Goal: Task Accomplishment & Management: Complete application form

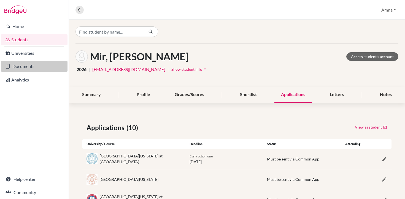
click at [29, 65] on link "Documents" at bounding box center [34, 66] width 66 height 11
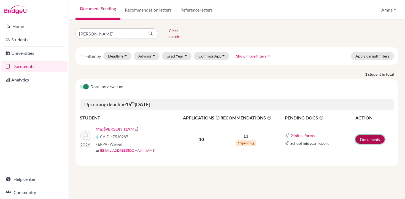
click at [363, 137] on link "Documents" at bounding box center [369, 139] width 29 height 9
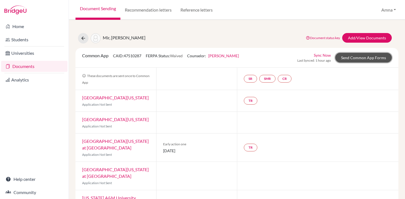
click at [360, 61] on link "Send Common App Forms" at bounding box center [363, 58] width 56 height 10
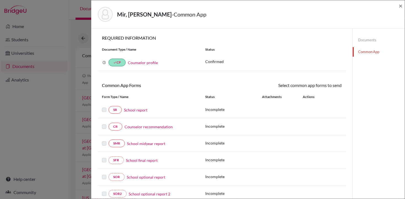
click at [363, 40] on link "Documents" at bounding box center [378, 40] width 52 height 10
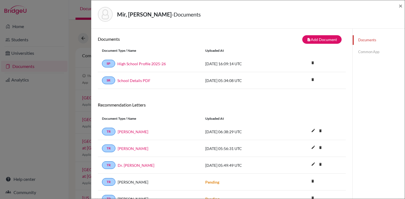
click at [366, 53] on link "Common App" at bounding box center [378, 52] width 52 height 10
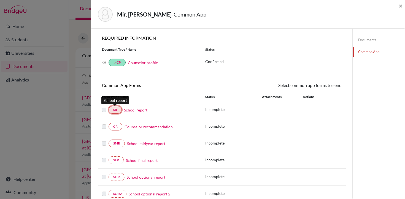
click at [115, 110] on link "SR" at bounding box center [114, 110] width 13 height 8
click at [133, 111] on link "School report" at bounding box center [135, 110] width 23 height 6
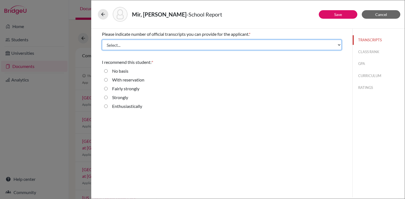
click at [140, 45] on select "Select... 1 2 3 4" at bounding box center [221, 45] width 239 height 10
select select "1"
click at [102, 40] on select "Select... 1 2 3 4" at bounding box center [221, 45] width 239 height 10
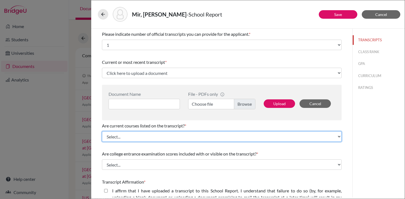
click at [160, 135] on select "Select... Yes No" at bounding box center [221, 136] width 239 height 10
select select "0"
click at [102, 131] on select "Select... Yes No" at bounding box center [221, 136] width 239 height 10
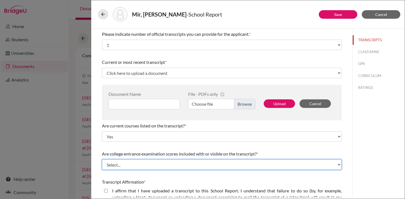
click at [144, 164] on select "Select... Yes No" at bounding box center [221, 164] width 239 height 10
select select "1"
click at [102, 159] on select "Select... Yes No" at bounding box center [221, 164] width 239 height 10
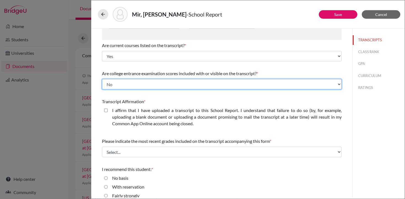
scroll to position [81, 0]
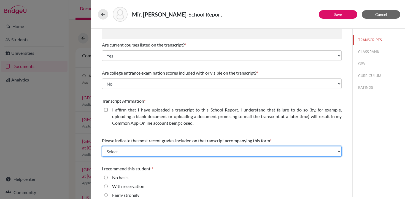
click at [127, 153] on select "Select... Final junior year grades 1st Quarter senior year grades 2nd Quarter/1…" at bounding box center [221, 151] width 239 height 10
select select "0"
click at [102, 146] on select "Select... Final junior year grades 1st Quarter senior year grades 2nd Quarter/1…" at bounding box center [221, 151] width 239 height 10
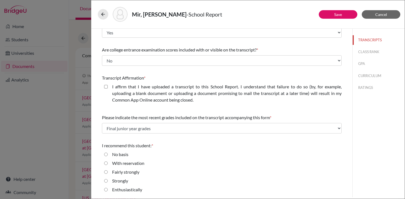
click at [104, 191] on input "Enthusiastically" at bounding box center [106, 189] width 4 height 7
radio input "true"
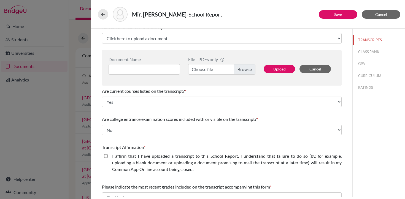
scroll to position [0, 0]
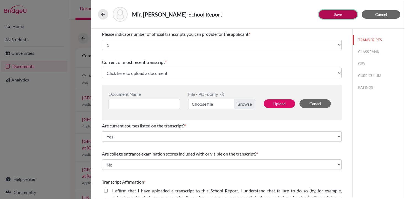
click at [339, 12] on link "Save" at bounding box center [338, 14] width 8 height 5
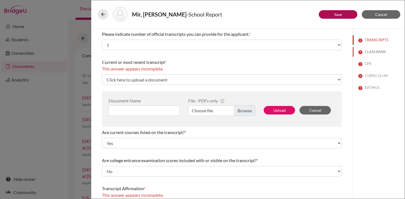
click at [367, 53] on button "CLASS RANK" at bounding box center [378, 52] width 52 height 10
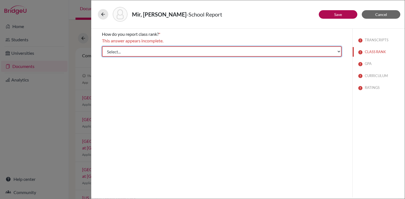
click at [205, 53] on select "Select... Exact Decile Quintile Quartile None" at bounding box center [221, 51] width 239 height 10
click at [102, 46] on select "Select... Exact Decile Quintile Quartile None" at bounding box center [221, 51] width 239 height 10
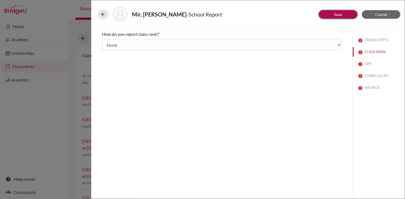
click at [347, 13] on button "Save" at bounding box center [337, 14] width 39 height 9
select select "1"
select select "0"
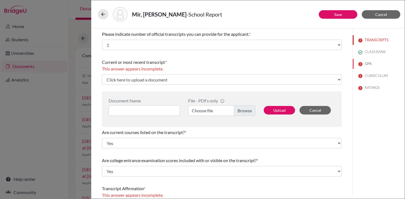
click at [367, 62] on button "GPA" at bounding box center [378, 64] width 52 height 10
select select "Select..."
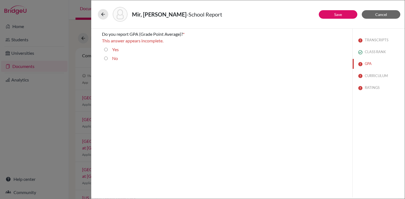
click at [106, 48] on input "Yes" at bounding box center [106, 49] width 4 height 7
radio input "true"
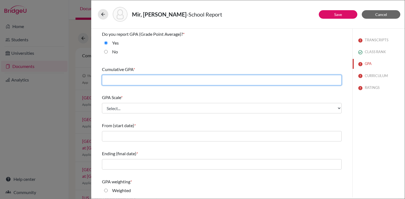
click at [166, 80] on input "text" at bounding box center [221, 80] width 239 height 10
click at [133, 81] on input "text" at bounding box center [221, 80] width 239 height 10
type input "3.66"
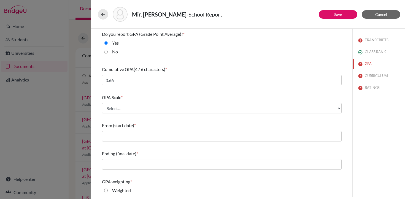
click at [125, 102] on div "GPA Scale * Select... 4 5 6 7 8 9 10 11 12 13 14 15 16 17 18 19 20 100" at bounding box center [221, 104] width 239 height 24
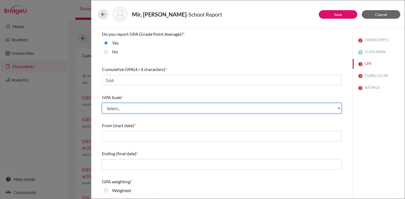
click at [125, 110] on select "Select... 4 5 6 7 8 9 10 11 12 13 14 15 16 17 18 19 20 100" at bounding box center [221, 108] width 239 height 10
select select "4"
click at [102, 103] on select "Select... 4 5 6 7 8 9 10 11 12 13 14 15 16 17 18 19 20 100" at bounding box center [221, 108] width 239 height 10
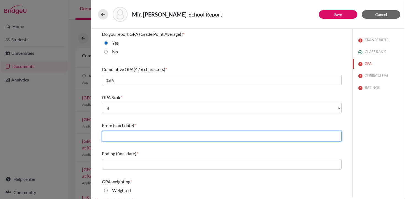
click at [125, 132] on input "text" at bounding box center [221, 136] width 239 height 10
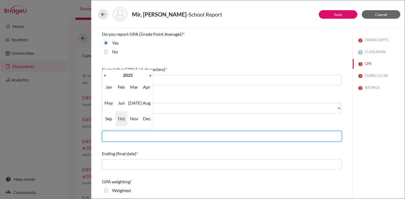
type input "08/2022"
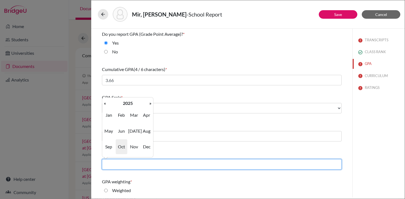
click at [131, 166] on input "text" at bounding box center [221, 164] width 239 height 10
type input "05/2026"
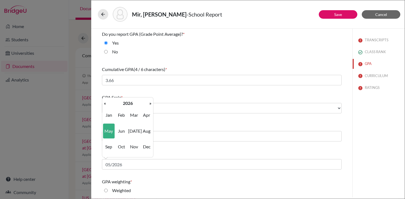
click at [109, 133] on span "May" at bounding box center [109, 131] width 12 height 15
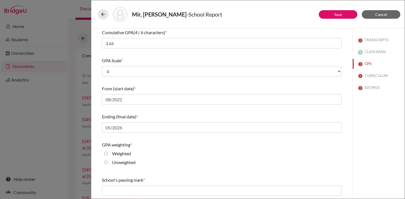
scroll to position [37, 0]
click at [106, 163] on input "Unweighted" at bounding box center [106, 162] width 4 height 7
radio input "true"
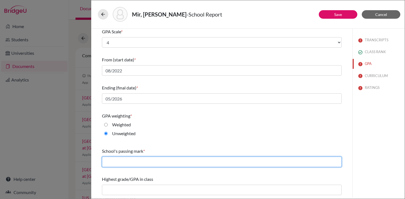
click at [117, 165] on input "text" at bounding box center [221, 162] width 239 height 10
type input "60"
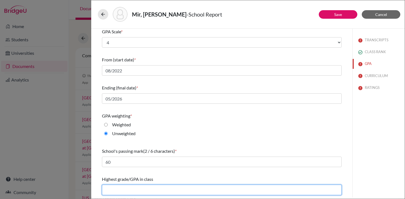
click at [137, 187] on input "text" at bounding box center [221, 190] width 239 height 10
type input "3.97"
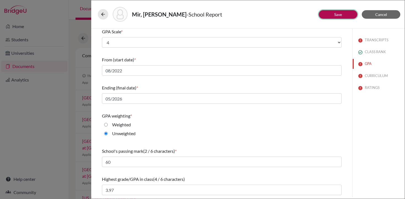
click at [340, 15] on link "Save" at bounding box center [338, 14] width 8 height 5
select select "0"
select select "1"
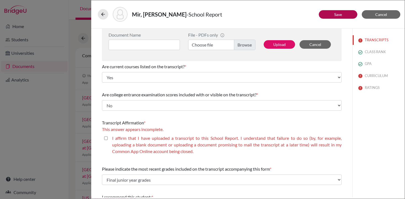
scroll to position [101, 0]
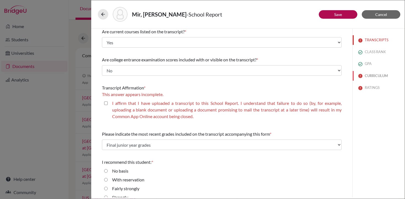
click at [375, 76] on button "CURRICULUM" at bounding box center [378, 76] width 52 height 10
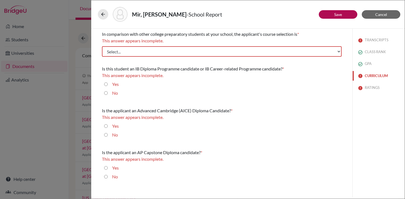
scroll to position [0, 0]
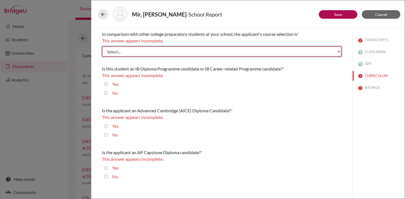
click at [177, 50] on select "Select... Less than demanding Average Demanding Very demanding Most demanding P…" at bounding box center [221, 51] width 239 height 10
select select "3"
click at [102, 46] on select "Select... Less than demanding Average Demanding Very demanding Most demanding P…" at bounding box center [221, 51] width 239 height 10
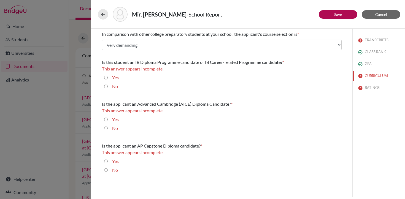
click at [105, 85] on input "No" at bounding box center [106, 86] width 4 height 7
radio input "true"
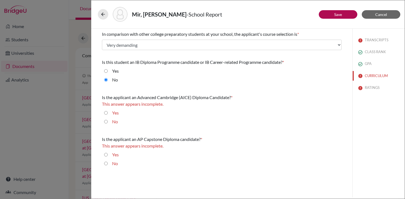
click at [106, 122] on input "No" at bounding box center [106, 121] width 4 height 7
radio input "true"
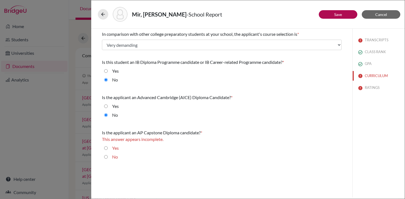
click at [106, 158] on input "No" at bounding box center [106, 157] width 4 height 7
radio input "true"
click at [343, 15] on button "Save" at bounding box center [337, 14] width 39 height 9
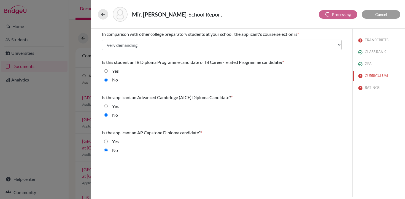
select select "1"
select select "0"
select select "1"
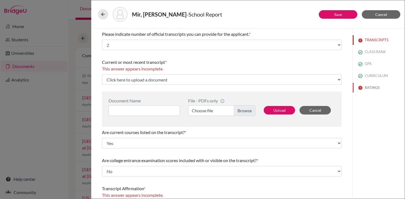
click at [371, 87] on button "RATINGS" at bounding box center [378, 88] width 52 height 10
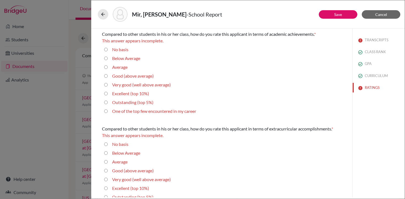
click at [105, 103] on 5\%\) "Outstanding (top 5%)" at bounding box center [106, 102] width 4 height 7
radio 5\%\) "true"
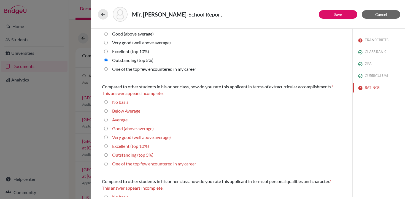
scroll to position [36, 0]
click at [105, 147] on 10\%\) "Excellent (top 10%)" at bounding box center [106, 146] width 4 height 7
radio 10\%\) "true"
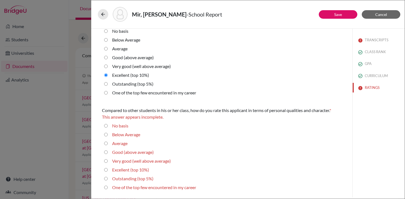
scroll to position [114, 0]
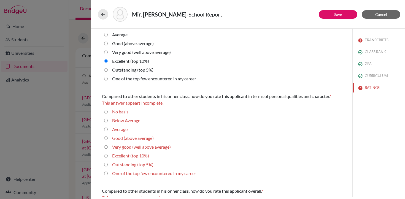
click at [106, 165] on 5\%\) "Outstanding (top 5%)" at bounding box center [106, 164] width 4 height 7
radio 5\%\) "true"
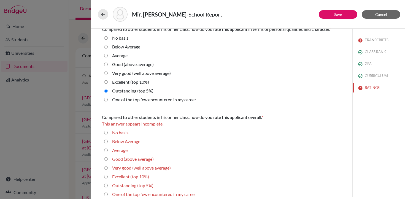
scroll to position [186, 0]
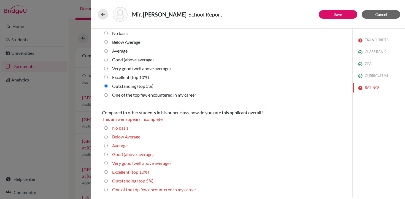
click at [106, 180] on 5\%\) "Outstanding (top 5%)" at bounding box center [106, 180] width 4 height 7
radio 5\%\) "true"
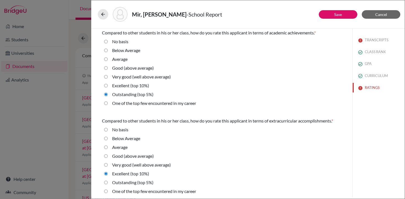
scroll to position [0, 0]
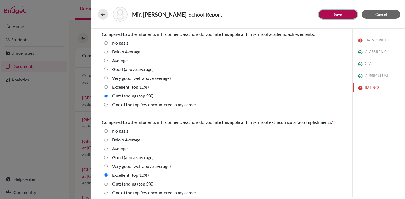
click at [341, 16] on link "Save" at bounding box center [338, 14] width 8 height 5
select select "0"
select select "1"
select select "0"
select select "1"
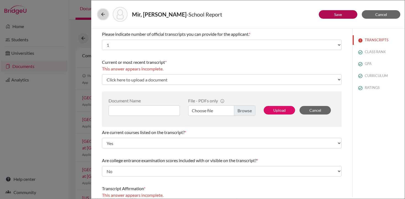
click at [103, 15] on icon at bounding box center [103, 15] width 6 height 6
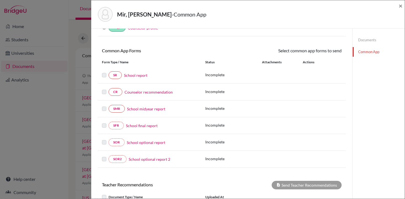
scroll to position [36, 0]
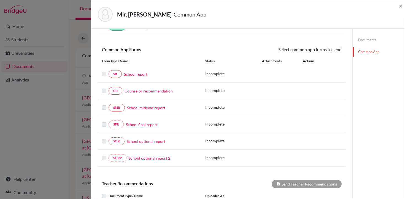
click at [143, 92] on link "Counselor recommendation" at bounding box center [148, 91] width 48 height 6
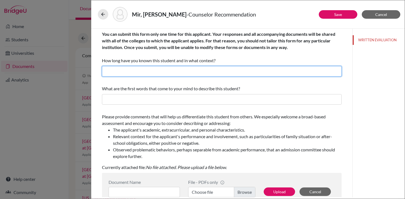
click at [145, 70] on input "text" at bounding box center [221, 71] width 239 height 10
type input "Three years as a College Counselor"
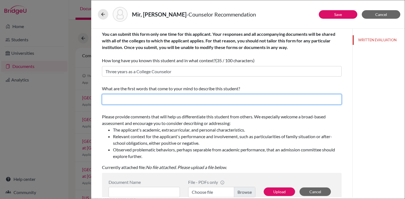
click at [144, 100] on input "text" at bounding box center [221, 99] width 239 height 10
click at [134, 97] on input "text" at bounding box center [221, 99] width 239 height 10
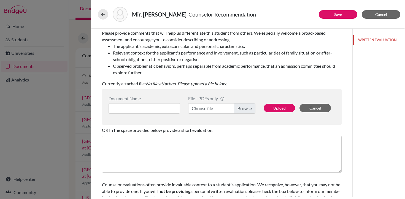
scroll to position [85, 0]
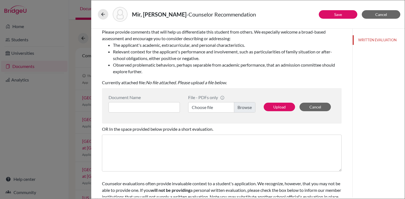
type input "Adaptable, Collaborative, Respectful"
click at [159, 106] on input at bounding box center [143, 107] width 71 height 10
type input "C"
type input "B"
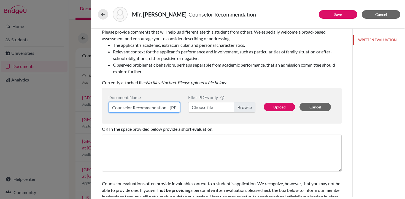
click at [131, 108] on input "Counselor Recommendation - Barik Mir" at bounding box center [143, 107] width 71 height 10
type input "Counselor's Recommendation - Barik Mir"
click at [239, 107] on label "Choose file" at bounding box center [221, 107] width 67 height 10
click at [239, 107] on input "Choose file" at bounding box center [221, 107] width 67 height 10
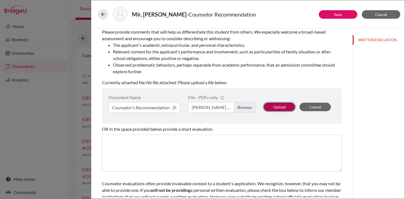
click at [279, 110] on button "Upload" at bounding box center [278, 107] width 31 height 9
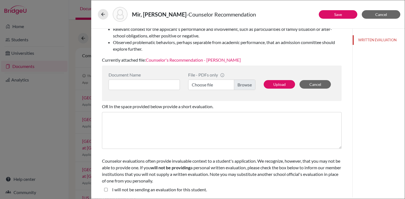
click at [105, 190] on student\ "I will not be sending an evaluation for this student." at bounding box center [106, 189] width 4 height 7
checkbox student\ "true"
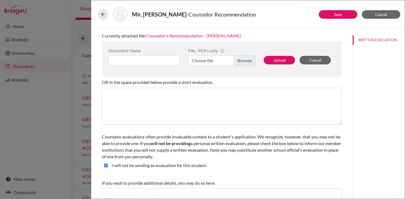
scroll to position [131, 0]
click at [335, 15] on link "Save" at bounding box center [338, 14] width 8 height 5
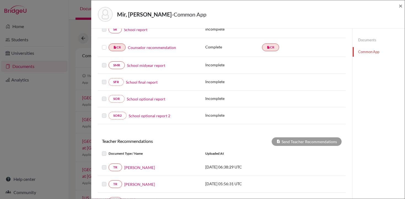
scroll to position [84, 0]
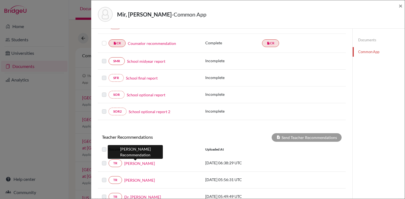
click at [133, 164] on link "[PERSON_NAME]" at bounding box center [139, 163] width 31 height 6
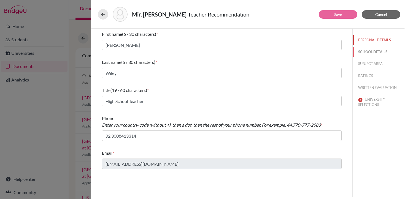
click at [374, 51] on button "SCHOOL DETAILS" at bounding box center [378, 52] width 52 height 10
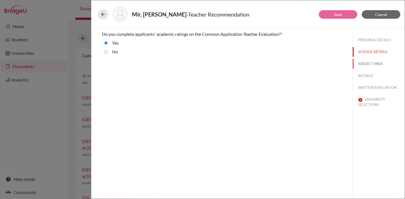
click at [374, 64] on button "SUBJECT AREA" at bounding box center [378, 64] width 52 height 10
select select "1"
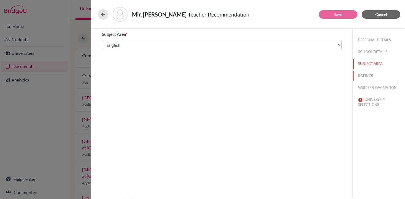
click at [368, 74] on button "RATINGS" at bounding box center [378, 76] width 52 height 10
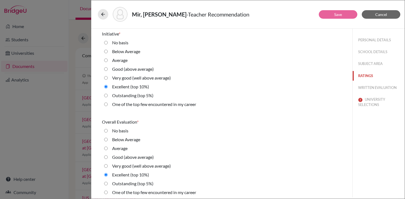
scroll to position [1236, 0]
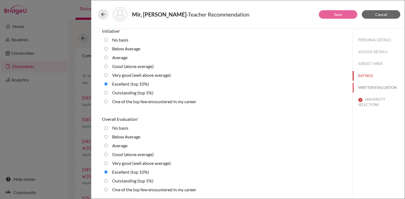
click at [371, 87] on button "WRITTEN EVALUATION" at bounding box center [378, 88] width 52 height 10
radio basis "true"
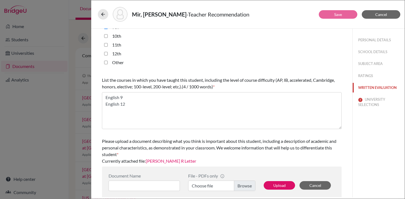
scroll to position [149, 0]
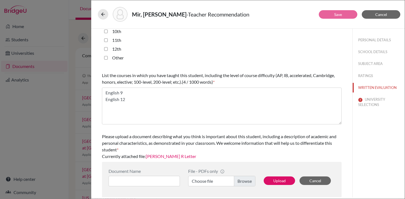
click at [161, 156] on link "Barik R Letter" at bounding box center [171, 156] width 50 height 5
click at [367, 100] on button "UNIVERSITY SELECTIONS" at bounding box center [378, 102] width 52 height 15
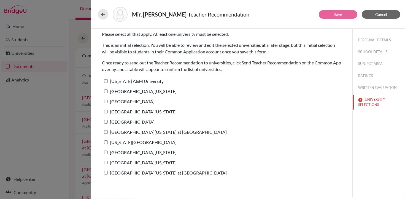
click at [106, 132] on input "[GEOGRAPHIC_DATA][US_STATE] at [GEOGRAPHIC_DATA]" at bounding box center [106, 132] width 4 height 4
checkbox input "true"
click at [108, 81] on label "Texas A&M University" at bounding box center [133, 81] width 62 height 8
click at [108, 81] on input "Texas A&M University" at bounding box center [106, 81] width 4 height 4
checkbox input "true"
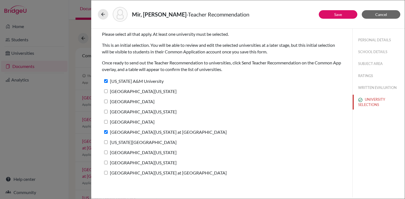
click at [108, 93] on label "[GEOGRAPHIC_DATA][US_STATE]" at bounding box center [139, 91] width 75 height 8
click at [108, 93] on input "[GEOGRAPHIC_DATA][US_STATE]" at bounding box center [106, 91] width 4 height 4
checkbox input "true"
click at [108, 105] on label "[GEOGRAPHIC_DATA]" at bounding box center [128, 101] width 53 height 8
click at [108, 103] on input "[GEOGRAPHIC_DATA]" at bounding box center [106, 102] width 4 height 4
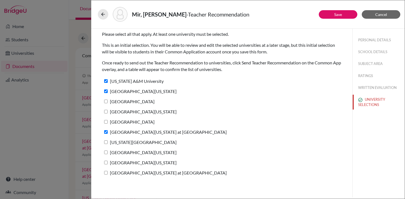
checkbox input "true"
click at [105, 113] on label "University of Southern California" at bounding box center [139, 112] width 75 height 8
click at [105, 113] on input "University of Southern California" at bounding box center [106, 112] width 4 height 4
checkbox input "true"
click at [105, 121] on input "Boston College" at bounding box center [106, 122] width 4 height 4
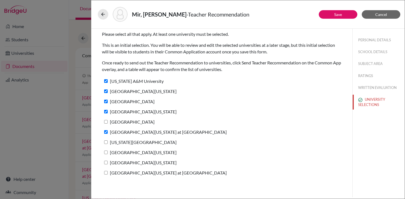
checkbox input "true"
click at [106, 143] on input "[US_STATE][GEOGRAPHIC_DATA]" at bounding box center [106, 142] width 4 height 4
checkbox input "true"
click at [106, 154] on input "University of Virginia" at bounding box center [106, 153] width 4 height 4
checkbox input "true"
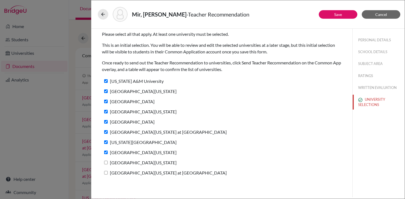
click at [104, 164] on input "[GEOGRAPHIC_DATA][US_STATE]" at bounding box center [106, 163] width 4 height 4
checkbox input "true"
click at [105, 174] on label "University of Texas at Dallas" at bounding box center [164, 173] width 125 height 8
click at [105, 174] on input "University of Texas at Dallas" at bounding box center [106, 173] width 4 height 4
checkbox input "true"
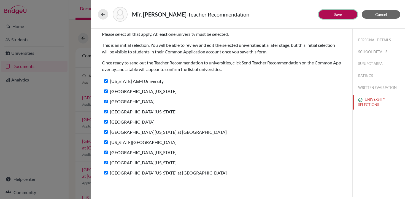
click at [337, 14] on link "Save" at bounding box center [338, 14] width 8 height 5
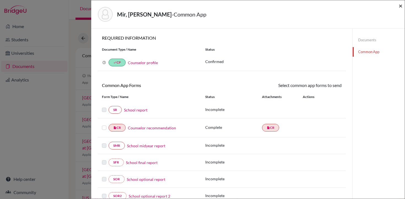
click at [401, 7] on span "×" at bounding box center [400, 6] width 4 height 8
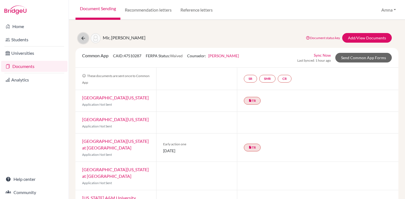
click at [87, 36] on button at bounding box center [83, 38] width 10 height 10
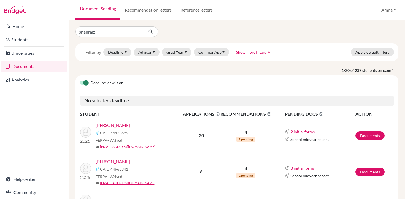
type input "shahraiz"
click at [152, 31] on icon "submit" at bounding box center [151, 32] width 6 height 6
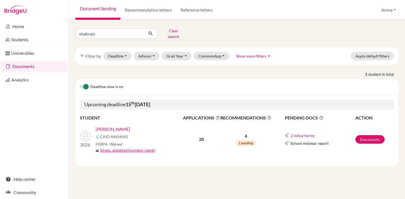
click at [120, 126] on link "[PERSON_NAME]" at bounding box center [112, 129] width 34 height 7
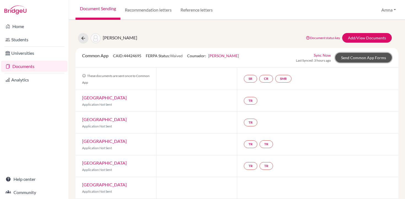
click at [358, 59] on link "Send Common App Forms" at bounding box center [363, 58] width 56 height 10
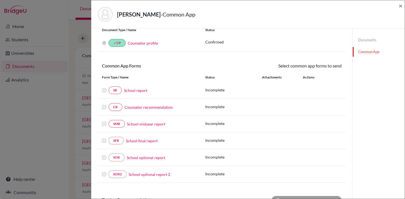
scroll to position [20, 0]
click at [138, 108] on link "Counselor recommendation" at bounding box center [148, 107] width 48 height 6
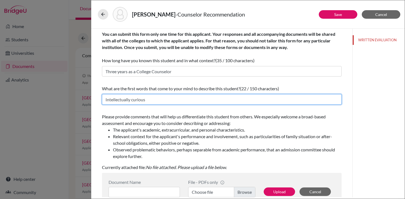
click at [161, 99] on input "Intellectually curious" at bounding box center [221, 99] width 239 height 10
click at [208, 100] on input "Intellectually curious, self driven, adaptable, resilient, motivated" at bounding box center [221, 99] width 239 height 10
drag, startPoint x: 236, startPoint y: 103, endPoint x: 209, endPoint y: 102, distance: 27.8
click at [209, 102] on input "Intellectually curious, self driven, adaptable, resilient and motivated" at bounding box center [221, 99] width 239 height 10
drag, startPoint x: 251, startPoint y: 99, endPoint x: 208, endPoint y: 100, distance: 43.2
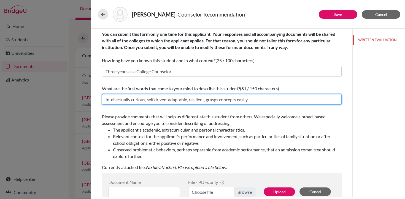
click at [208, 100] on input "Intellectually curious, self driven, adaptable, resilient, grasps concepts easi…" at bounding box center [221, 99] width 239 height 10
click at [147, 100] on input "Intellectually curious, self driven, adaptable, resilient" at bounding box center [221, 99] width 239 height 10
paste input "grasps concepts easily"
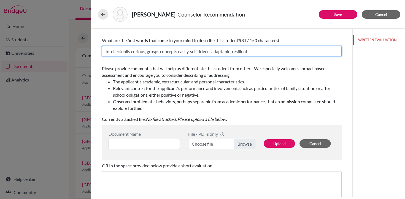
scroll to position [50, 0]
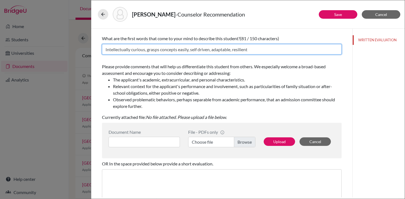
type input "Intellectually curious, grasps concepts easily, self driven, adaptable, resilie…"
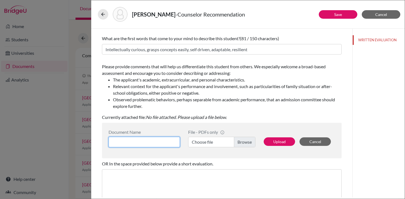
click at [165, 143] on input at bounding box center [143, 142] width 71 height 10
type input "Counselor's Recommendation - [PERSON_NAME]"
click at [214, 143] on label "Choose file" at bounding box center [221, 142] width 67 height 10
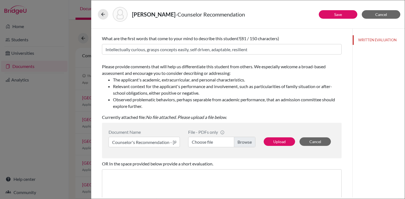
click at [214, 143] on input "Choose file" at bounding box center [221, 142] width 67 height 10
click at [215, 142] on label "[PERSON_NAME] Counselor Rec Letter 2025-26.pdf" at bounding box center [221, 142] width 67 height 10
click at [215, 142] on input "[PERSON_NAME] Counselor Rec Letter 2025-26.pdf" at bounding box center [221, 142] width 67 height 10
click at [280, 141] on button "Upload" at bounding box center [278, 141] width 31 height 9
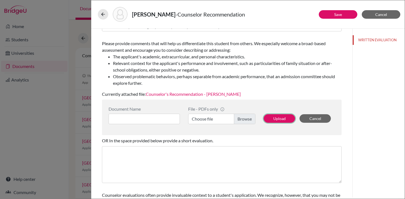
scroll to position [78, 0]
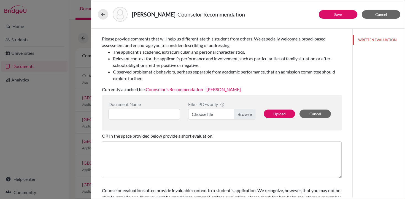
click at [204, 89] on link "Counselor's Recommendation - [PERSON_NAME]" at bounding box center [193, 89] width 95 height 5
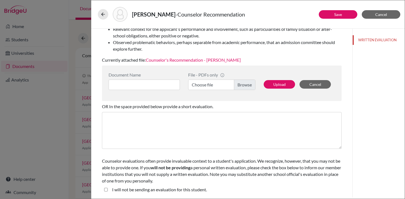
click at [105, 190] on student\ "I will not be sending an evaluation for this student." at bounding box center [106, 189] width 4 height 7
checkbox student\ "true"
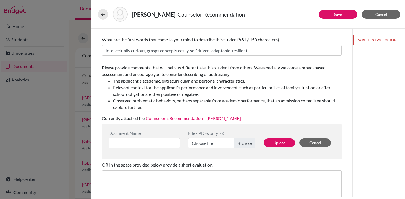
scroll to position [26, 0]
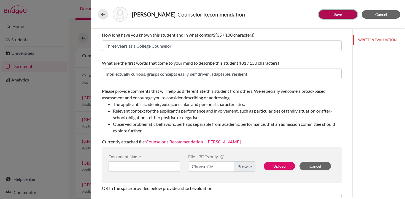
click at [345, 13] on button "Save" at bounding box center [337, 14] width 39 height 9
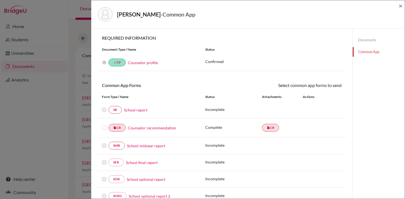
click at [140, 112] on link "School report" at bounding box center [135, 110] width 23 height 6
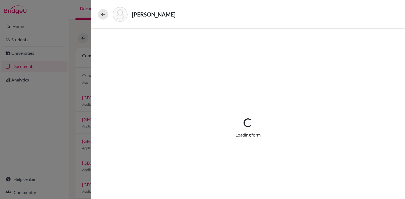
select select "1"
select select "0"
select select "1"
select select "0"
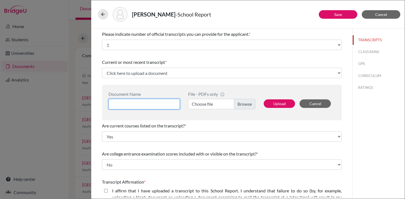
click at [162, 106] on input at bounding box center [143, 104] width 71 height 10
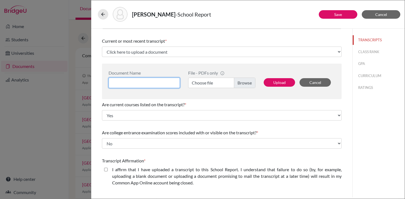
scroll to position [16, 0]
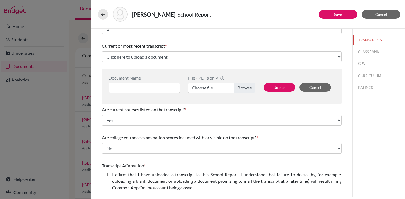
click at [207, 87] on label "Choose file" at bounding box center [221, 88] width 67 height 10
click at [207, 87] on input "Choose file" at bounding box center [221, 88] width 67 height 10
click at [163, 88] on input at bounding box center [143, 88] width 71 height 10
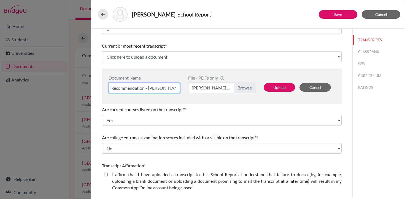
scroll to position [0, 26]
type input "Counselor's Recommendation - [PERSON_NAME]"
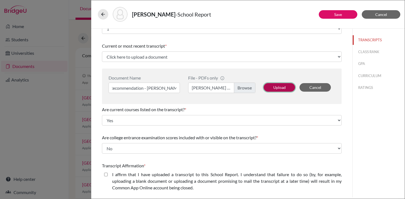
click at [278, 87] on button "Upload" at bounding box center [278, 87] width 31 height 9
select select "687828"
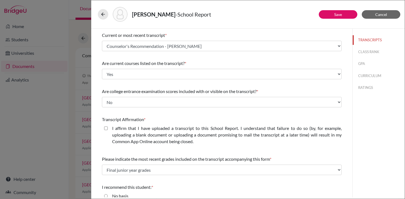
scroll to position [28, 0]
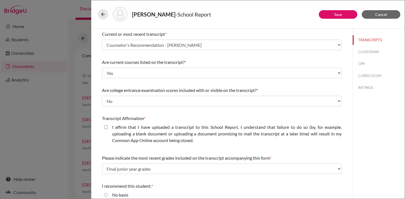
click at [106, 128] on closed\ "I affirm that I have uploaded a transcript to this School Report. I understand …" at bounding box center [106, 127] width 4 height 7
checkbox closed\ "true"
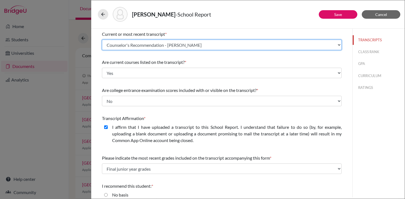
click at [338, 46] on select "Select existing document or upload a new one Counselor's Recommendation - [PERS…" at bounding box center [221, 45] width 239 height 10
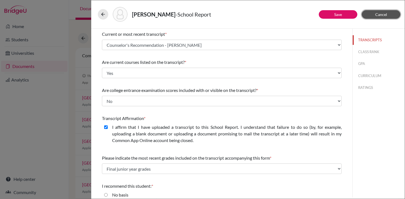
click at [379, 16] on span "Cancel" at bounding box center [381, 14] width 12 height 5
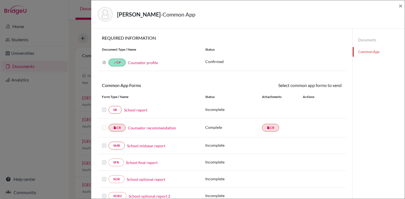
click at [155, 128] on link "Counselor recommendation" at bounding box center [152, 128] width 48 height 6
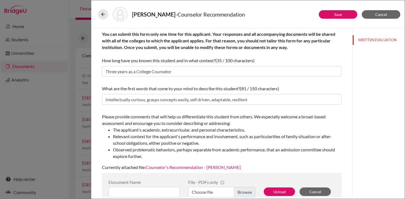
scroll to position [29, 0]
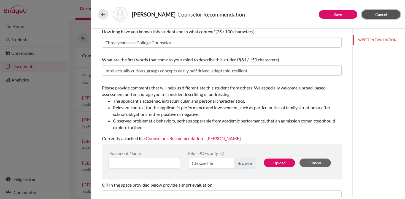
click at [382, 14] on span "Cancel" at bounding box center [381, 14] width 12 height 5
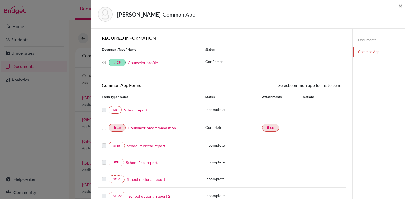
click at [137, 110] on link "School report" at bounding box center [135, 110] width 23 height 6
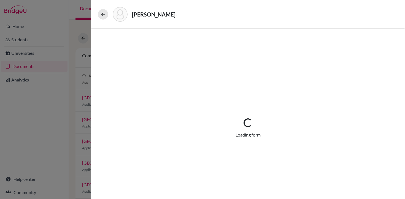
select select "1"
select select "0"
select select "1"
select select "0"
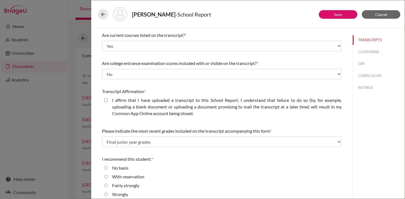
scroll to position [69, 0]
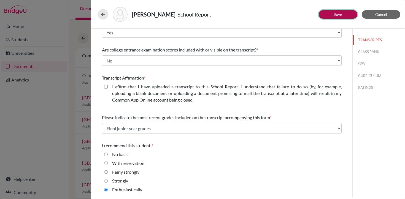
click at [343, 15] on button "Save" at bounding box center [337, 14] width 39 height 9
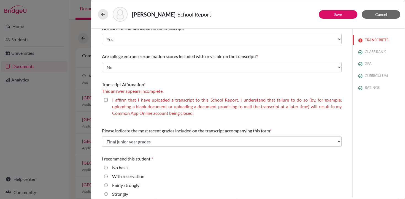
scroll to position [75, 0]
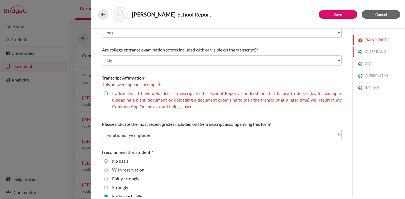
click at [374, 52] on button "CLASS RANK" at bounding box center [378, 52] width 52 height 10
select select "5"
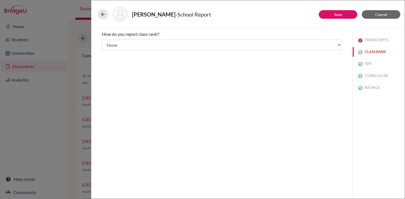
scroll to position [0, 0]
click at [370, 63] on button "GPA" at bounding box center [378, 64] width 52 height 10
type input "3.97"
select select "4"
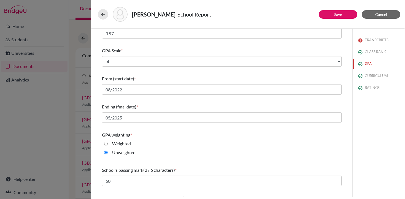
scroll to position [48, 0]
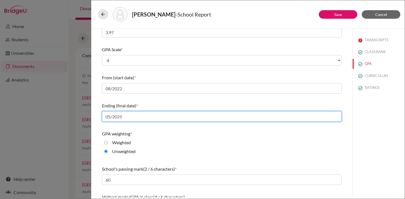
click at [129, 115] on input "05/2025" at bounding box center [221, 116] width 239 height 10
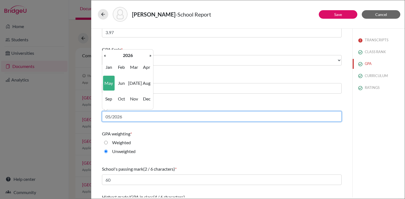
click at [138, 117] on input "05/2026" at bounding box center [221, 116] width 239 height 10
type input "05/2026"
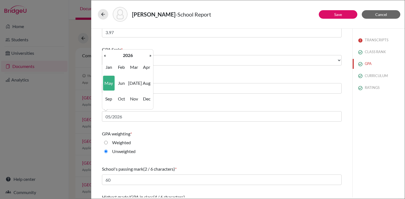
click at [191, 157] on div "Unweighted" at bounding box center [221, 152] width 239 height 9
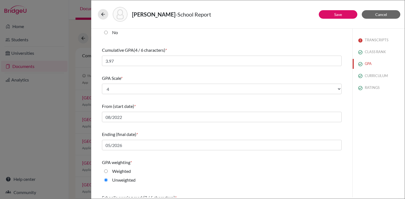
scroll to position [17, 0]
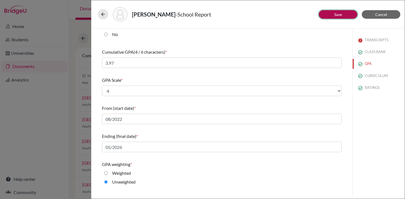
click at [348, 13] on button "Save" at bounding box center [337, 14] width 39 height 9
select select "0"
select select "1"
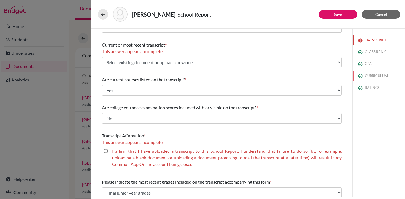
click at [371, 76] on button "CURRICULUM" at bounding box center [378, 76] width 52 height 10
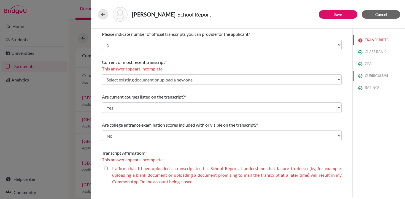
select select "4"
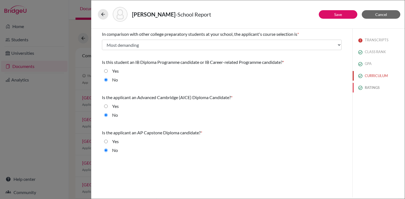
click at [371, 87] on button "RATINGS" at bounding box center [378, 88] width 52 height 10
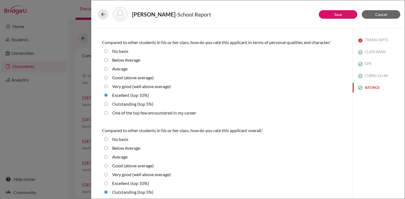
scroll to position [179, 0]
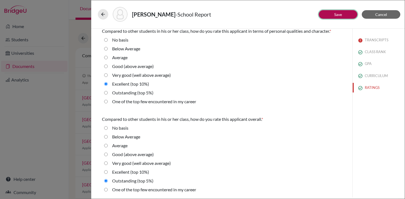
click at [341, 14] on link "Save" at bounding box center [338, 14] width 8 height 5
select select "0"
select select "1"
select select "0"
select select "1"
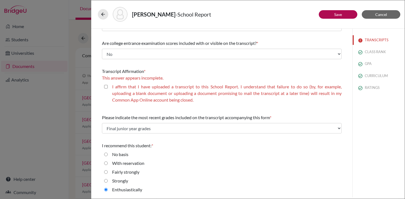
scroll to position [66, 0]
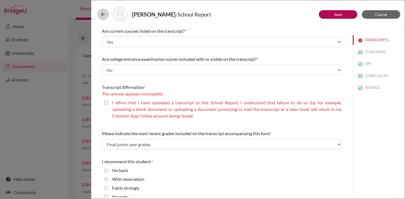
click at [102, 16] on icon at bounding box center [103, 15] width 6 height 6
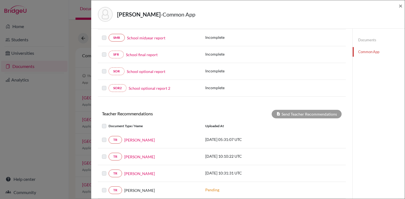
scroll to position [107, 0]
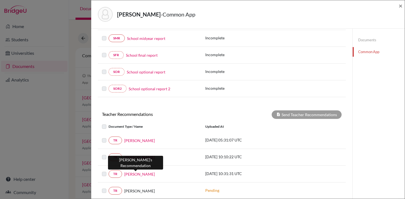
click at [141, 174] on link "[PERSON_NAME]" at bounding box center [139, 174] width 31 height 6
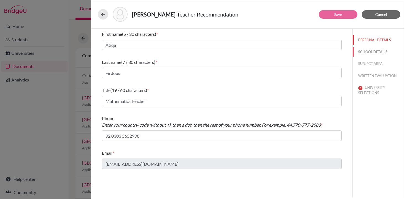
click at [364, 51] on button "SCHOOL DETAILS" at bounding box center [378, 52] width 52 height 10
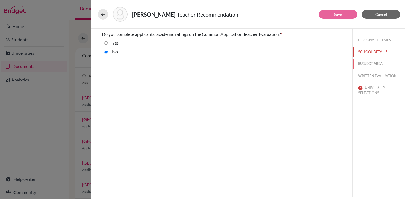
click at [369, 64] on button "SUBJECT AREA" at bounding box center [378, 64] width 52 height 10
select select "0"
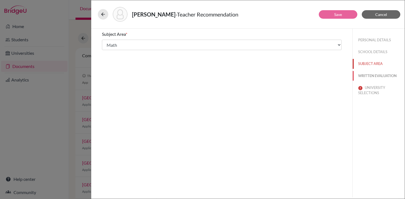
click at [371, 77] on button "WRITTEN EVALUATION" at bounding box center [378, 76] width 52 height 10
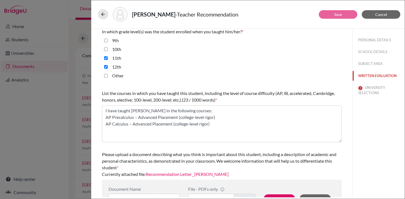
scroll to position [143, 0]
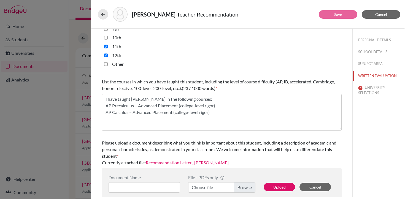
click at [185, 162] on link "Recommendation Letter_ [PERSON_NAME]" at bounding box center [187, 162] width 83 height 5
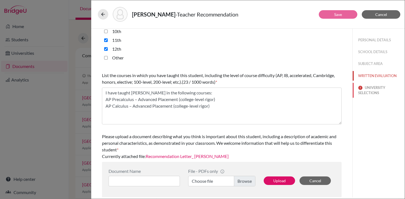
click at [371, 92] on button "UNIVERSITY SELECTIONS" at bounding box center [378, 90] width 52 height 15
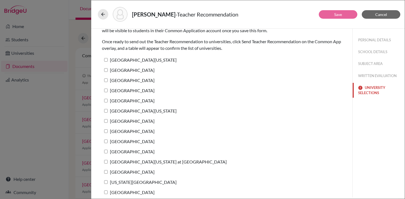
scroll to position [0, 0]
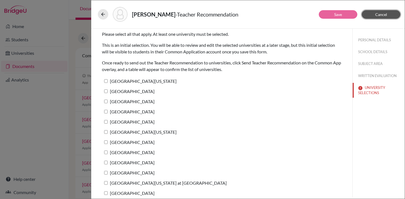
click at [386, 16] on button "Cancel" at bounding box center [380, 14] width 39 height 9
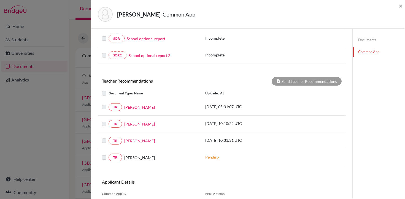
scroll to position [167, 0]
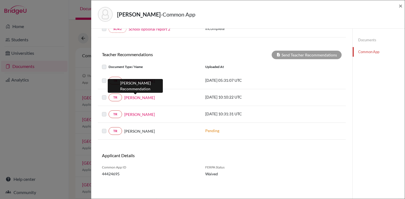
click at [139, 96] on link "[PERSON_NAME]" at bounding box center [139, 98] width 31 height 6
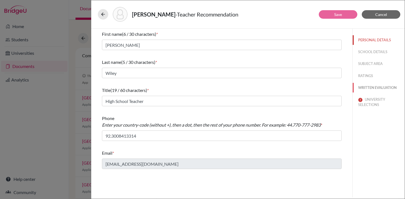
click at [377, 87] on button "WRITTEN EVALUATION" at bounding box center [378, 88] width 52 height 10
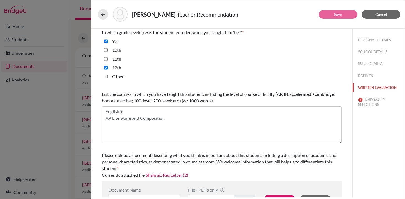
scroll to position [149, 0]
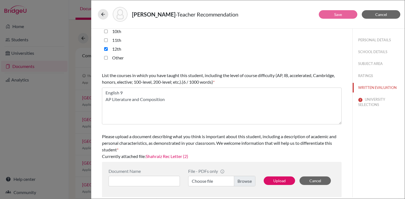
click at [168, 158] on link "Shahraiz Rec Letter (2)" at bounding box center [167, 156] width 42 height 5
click at [100, 14] on icon at bounding box center [103, 15] width 6 height 6
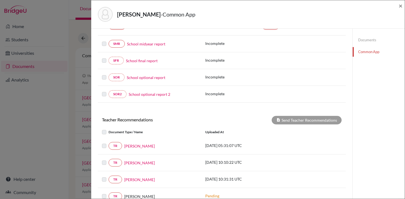
scroll to position [167, 0]
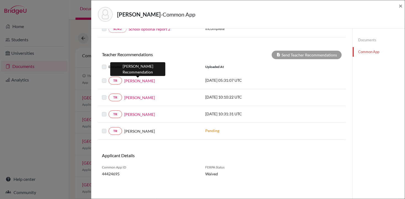
click at [136, 82] on link "[PERSON_NAME]" at bounding box center [139, 81] width 31 height 6
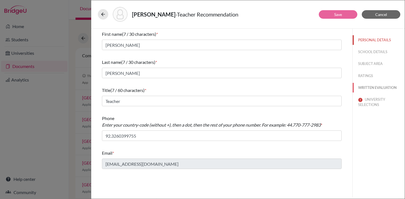
click at [372, 86] on button "WRITTEN EVALUATION" at bounding box center [378, 88] width 52 height 10
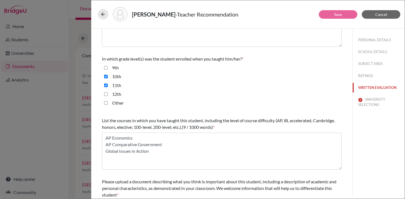
scroll to position [149, 0]
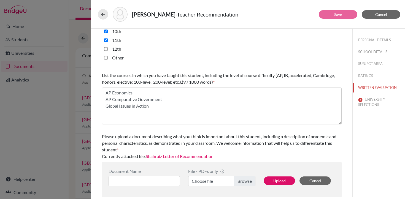
click at [191, 157] on link "Shahraiz Letter of Recommendation" at bounding box center [180, 156] width 68 height 5
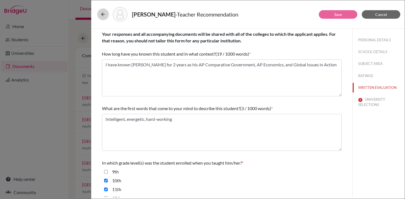
click at [101, 18] on button at bounding box center [103, 14] width 10 height 10
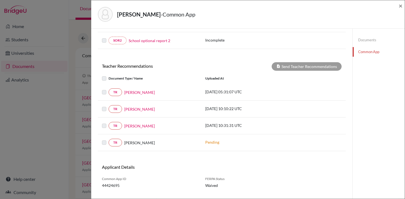
scroll to position [167, 0]
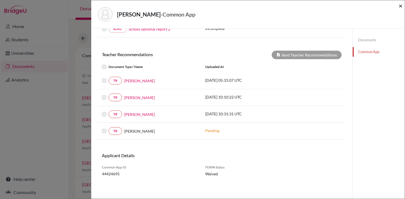
click at [400, 7] on span "×" at bounding box center [400, 6] width 4 height 8
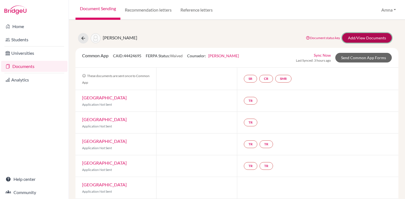
click at [364, 39] on link "Add/View Documents" at bounding box center [367, 38] width 50 height 10
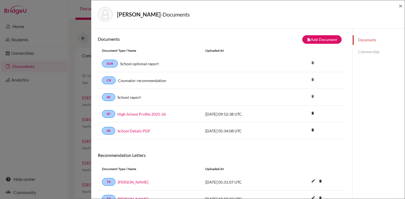
click at [371, 55] on link "Common App" at bounding box center [378, 52] width 52 height 10
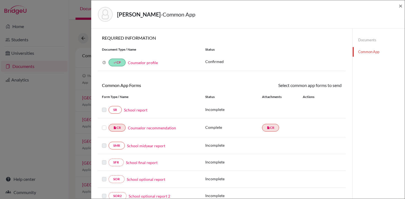
click at [151, 128] on link "Counselor recommendation" at bounding box center [152, 128] width 48 height 6
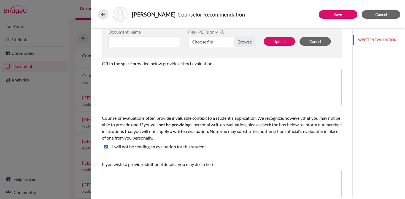
scroll to position [162, 0]
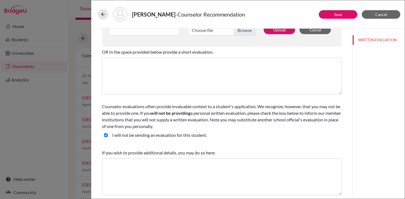
click at [105, 136] on student\ "I will not be sending an evaluation for this student." at bounding box center [106, 135] width 4 height 7
checkbox student\ "false"
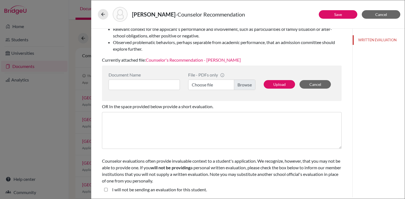
scroll to position [0, 0]
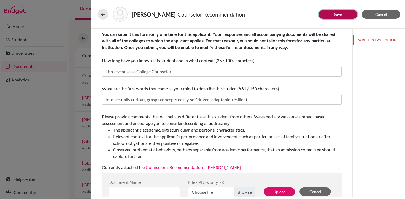
click at [338, 16] on link "Save" at bounding box center [338, 14] width 8 height 5
